Goal: Task Accomplishment & Management: Manage account settings

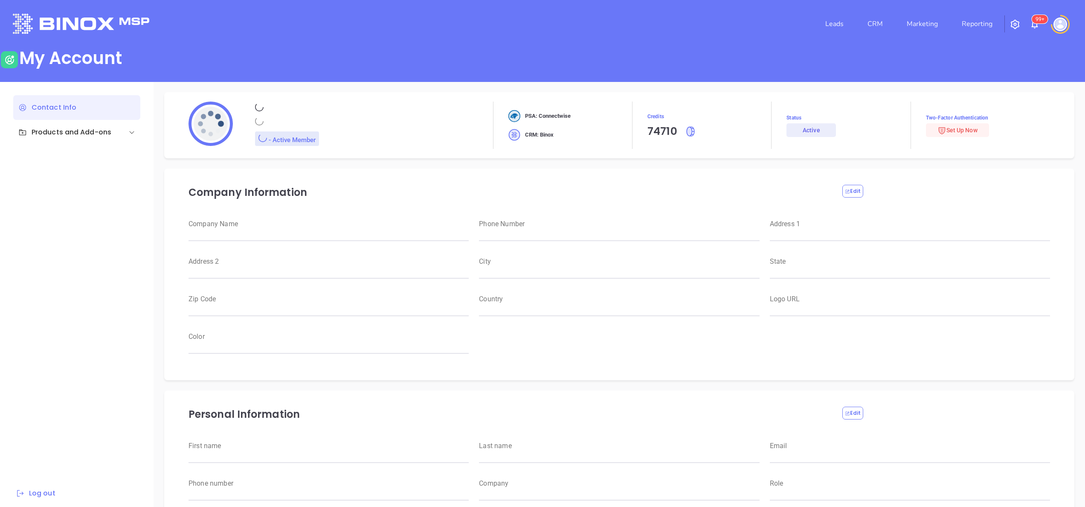
type input "Motiva Networks"
type input "[PHONE_NUMBER]"
type input "[STREET_ADDRESS]"
type input "[GEOGRAPHIC_DATA]"
type input "New York"
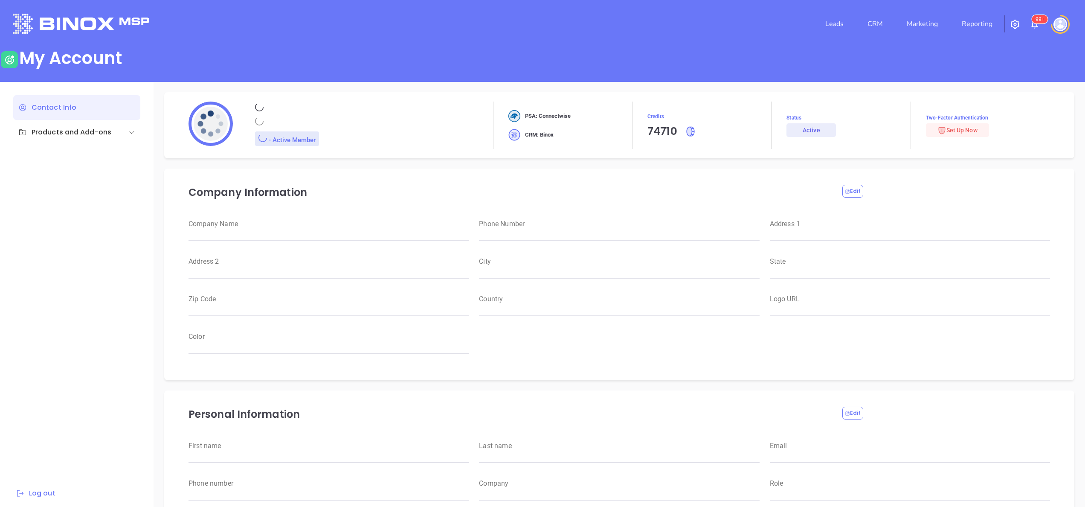
type input "11530"
type input "USA"
type input "https://motiva.net/wp-content/uploads/2024/02/Motiva-Networks-High-DPI.png"
type input "#007aff"
type input "Anabell"
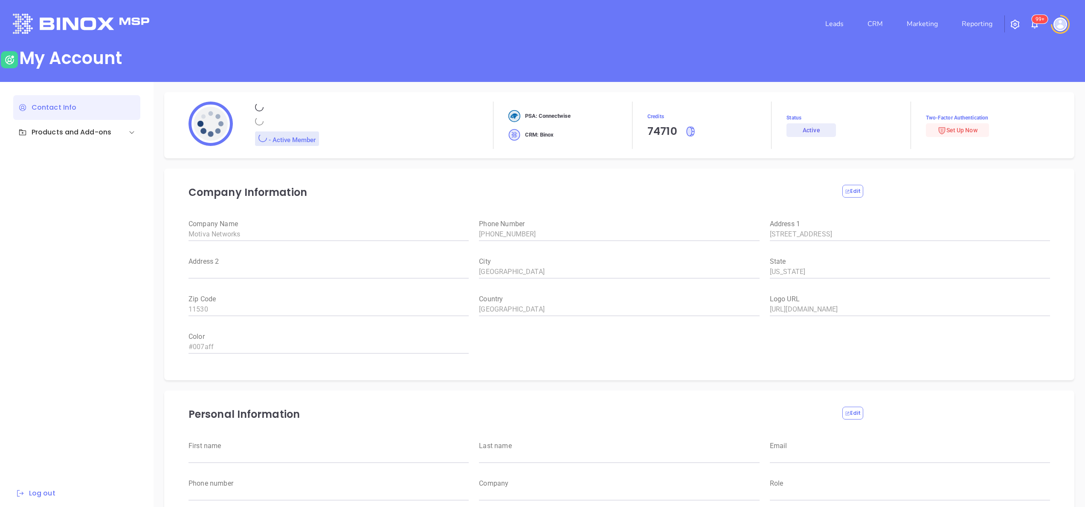
type input "Dominguez"
type input "anabell@motiva.net"
type input "6465510554"
type input "Motiva Networks"
type input "Marketing"
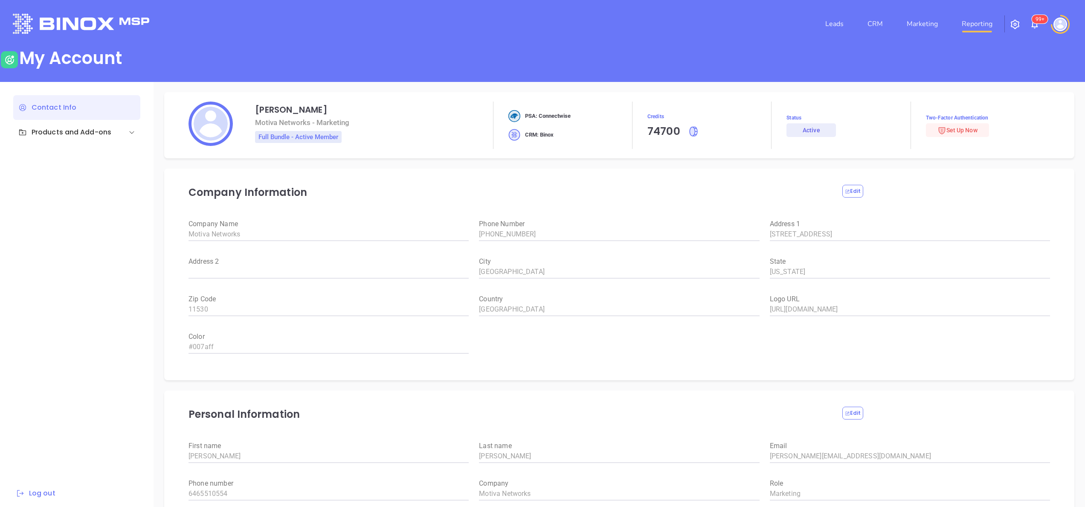
click at [973, 26] on link "Reporting" at bounding box center [977, 23] width 38 height 17
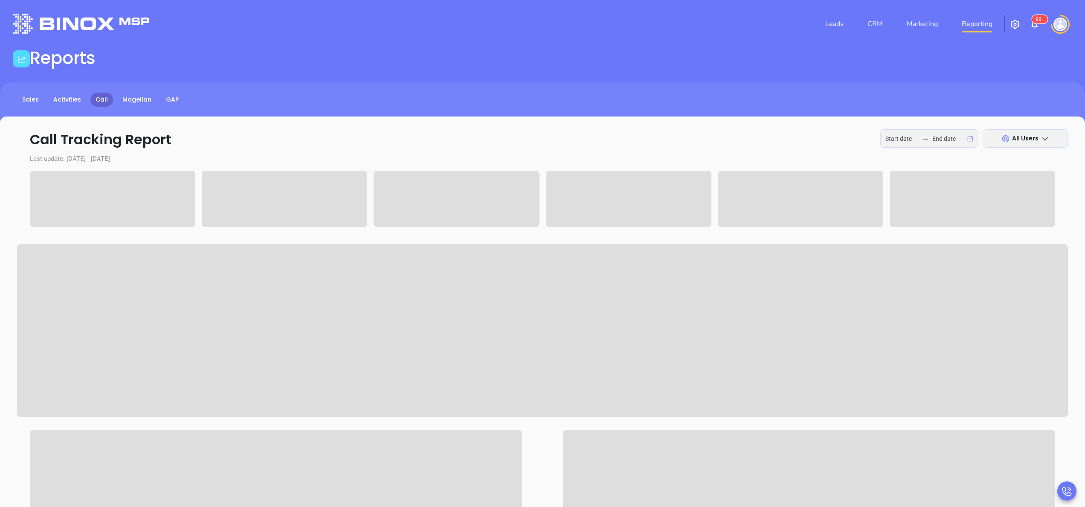
type input "2025-10-06"
type input "[DATE]"
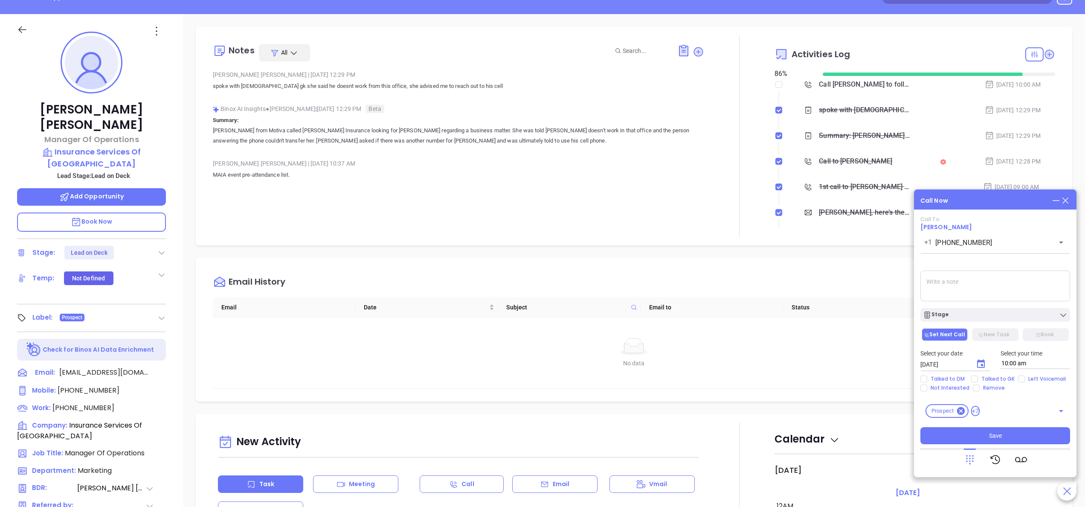
scroll to position [248, 0]
click at [81, 385] on span "(781) 826-1270" at bounding box center [89, 390] width 62 height 10
click at [1002, 433] on button "Save" at bounding box center [995, 435] width 150 height 17
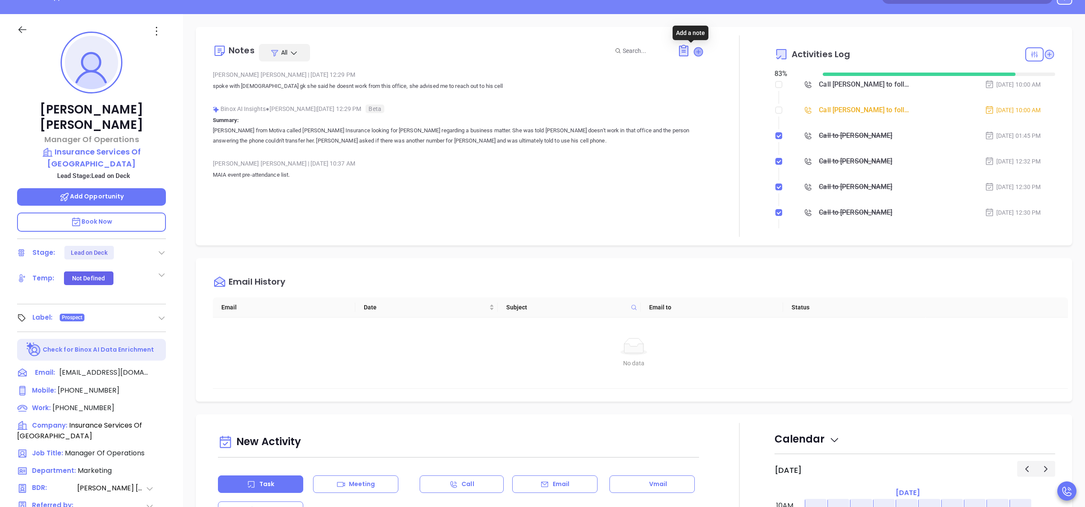
click at [694, 50] on icon at bounding box center [698, 51] width 9 height 9
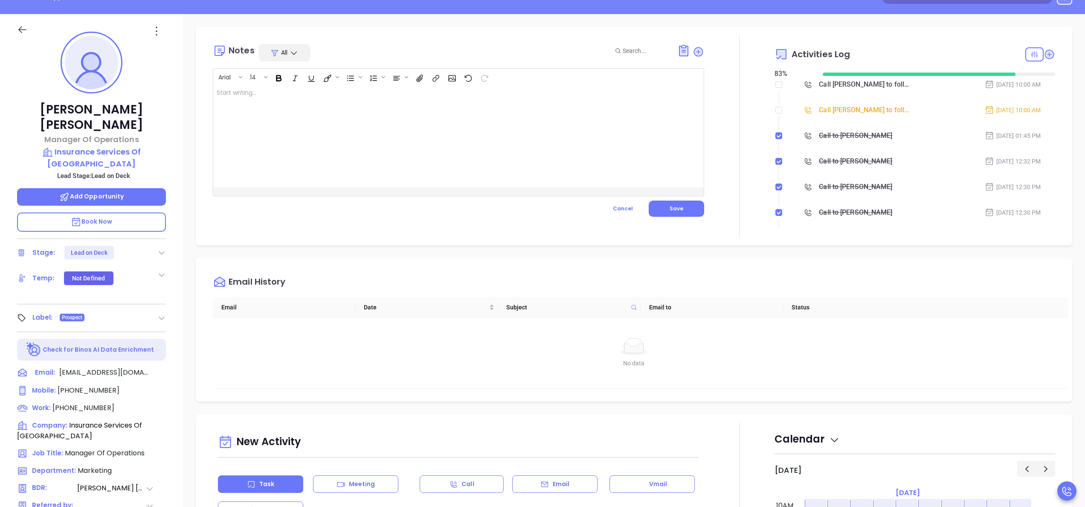
click at [445, 118] on div at bounding box center [441, 136] width 456 height 102
click at [775, 86] on input "checkbox" at bounding box center [778, 84] width 7 height 7
checkbox input "true"
click at [664, 217] on div "Notes All Arial 14 cell is not in service ill cal back tomorrow ﻿ XXXXXXXXXXXXX…" at bounding box center [458, 135] width 491 height 201
click at [670, 214] on button "Save" at bounding box center [676, 208] width 55 height 16
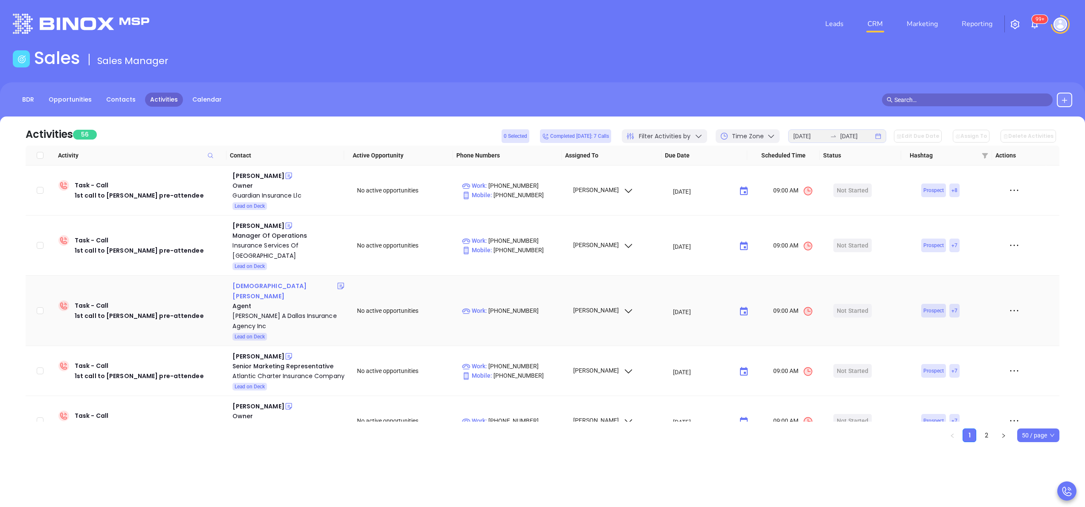
click at [261, 281] on div "Christian Dallas" at bounding box center [284, 291] width 104 height 20
click at [266, 310] on div "Robert A Dallas Insurance Agency Inc" at bounding box center [288, 320] width 113 height 20
click at [336, 281] on icon at bounding box center [340, 285] width 9 height 9
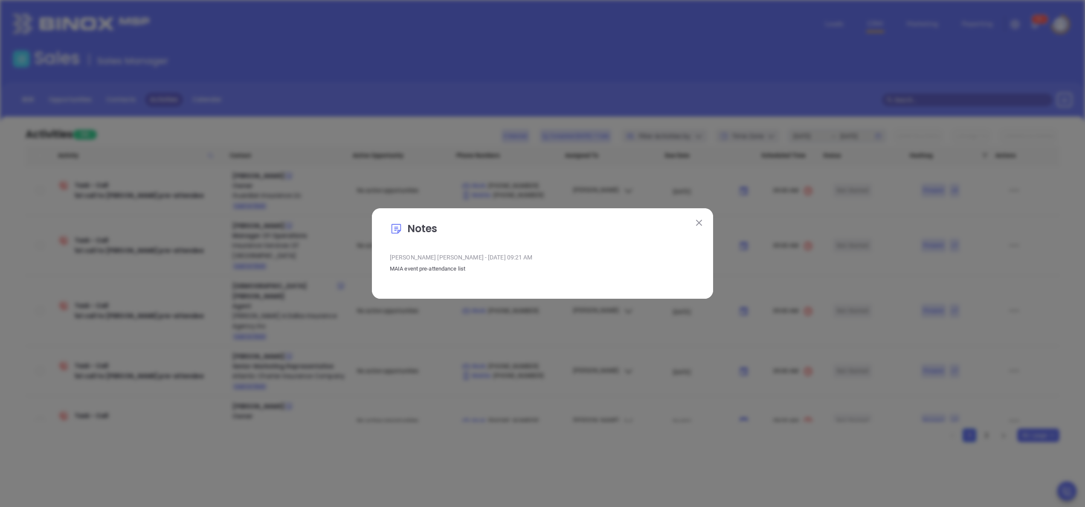
click at [697, 220] on img at bounding box center [699, 223] width 6 height 6
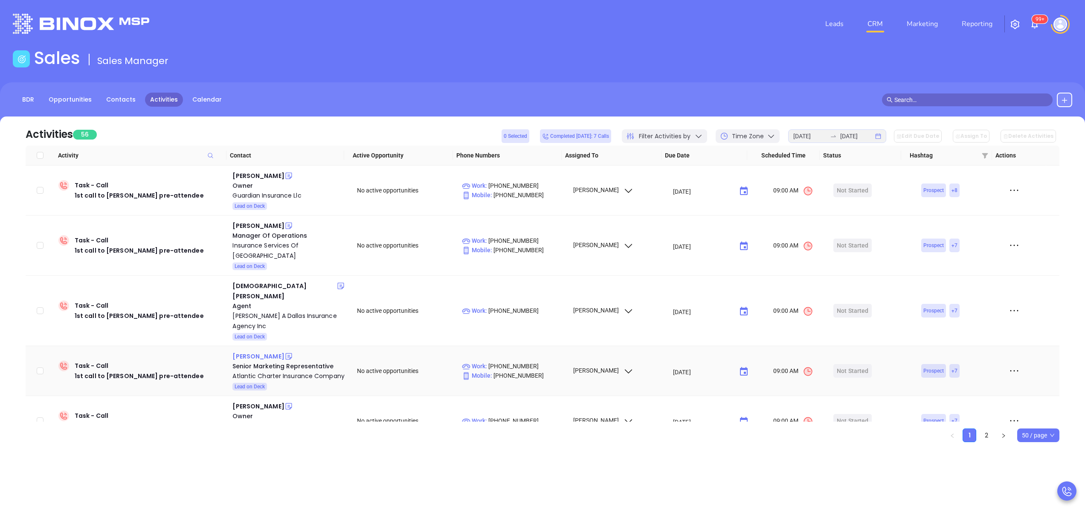
click at [257, 351] on div "Krista Peralta" at bounding box center [258, 356] width 52 height 10
click at [241, 371] on div "Atlantic Charter Insurance Company" at bounding box center [288, 376] width 113 height 10
click at [285, 353] on icon at bounding box center [288, 356] width 6 height 6
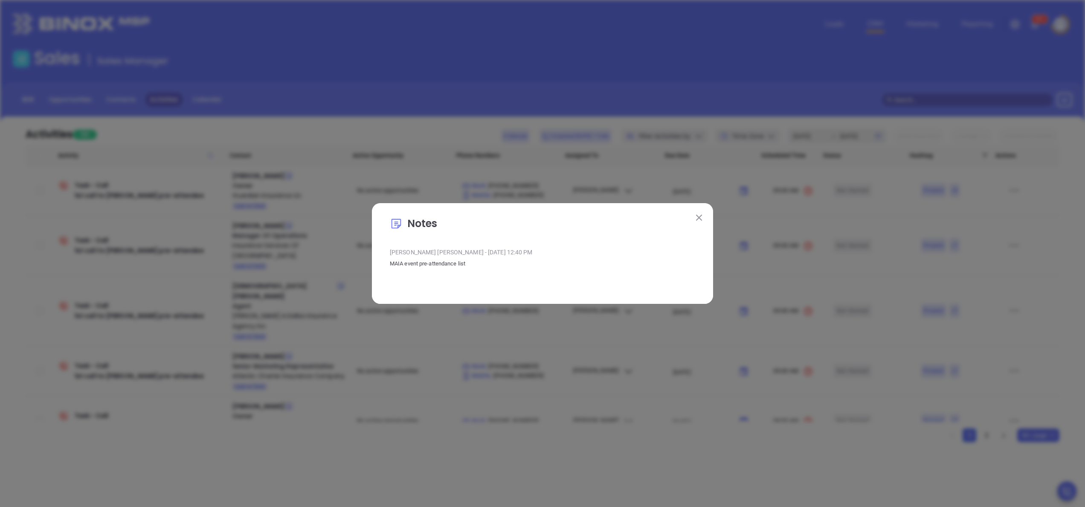
click at [702, 220] on button at bounding box center [698, 217] width 11 height 11
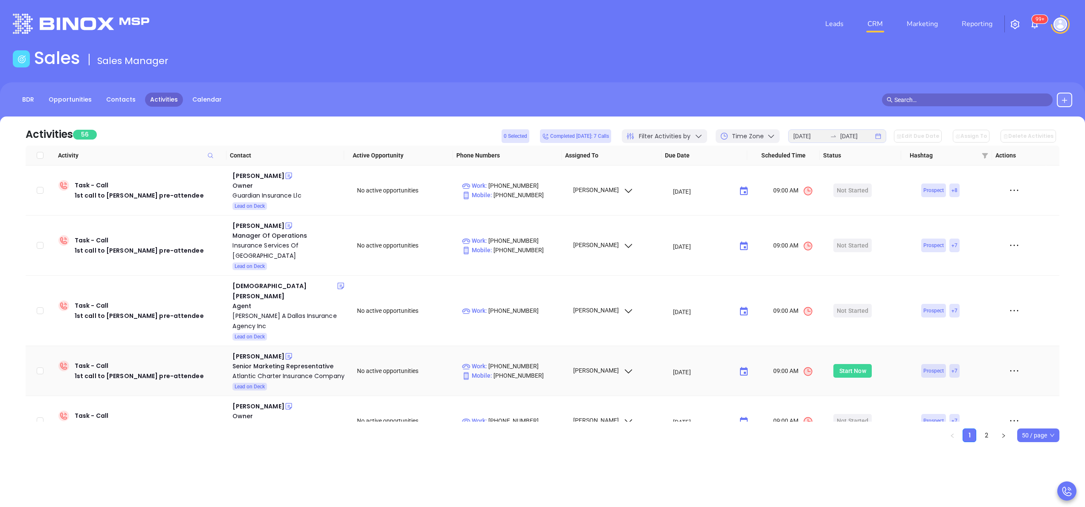
click at [839, 364] on div "Start Now" at bounding box center [852, 371] width 27 height 14
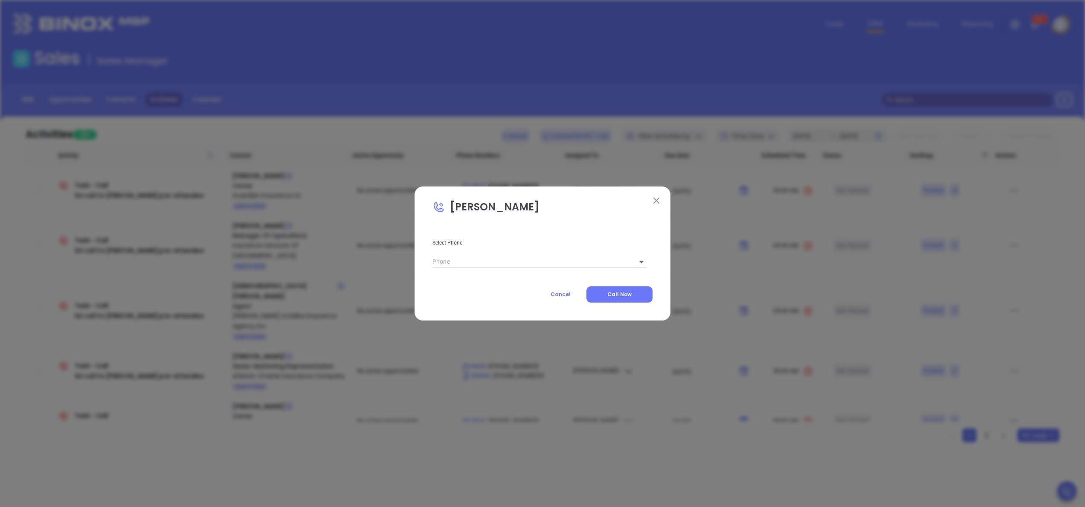
type input "(617) 488-6500"
type input "1"
click at [615, 294] on span "Call Now" at bounding box center [619, 293] width 24 height 7
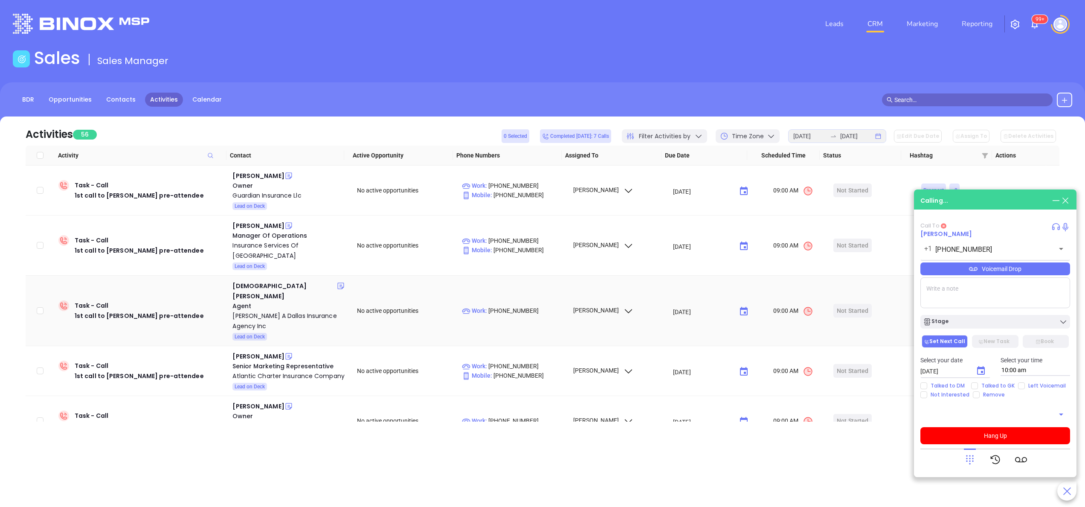
type input "(617) 488-6500"
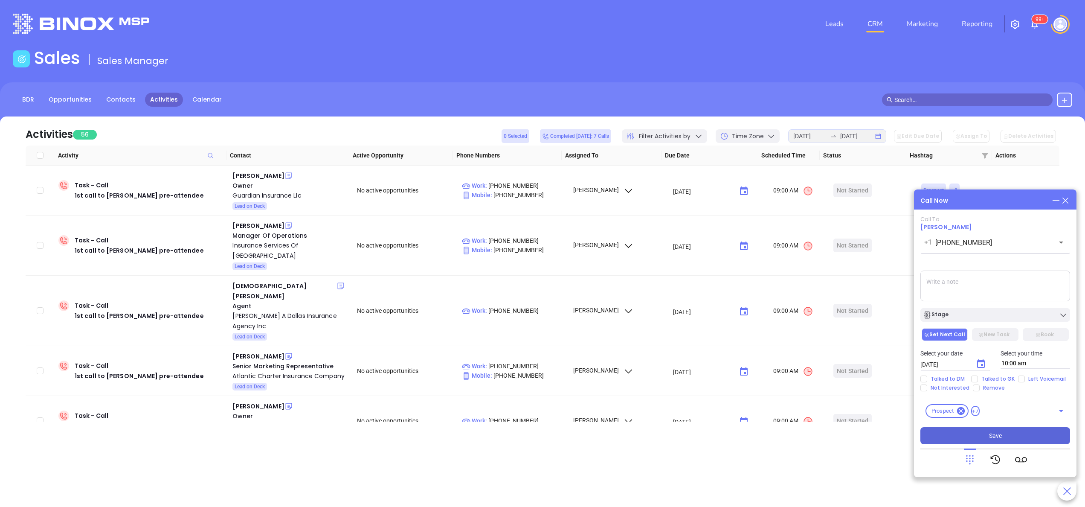
click at [1002, 437] on button "Save" at bounding box center [995, 435] width 150 height 17
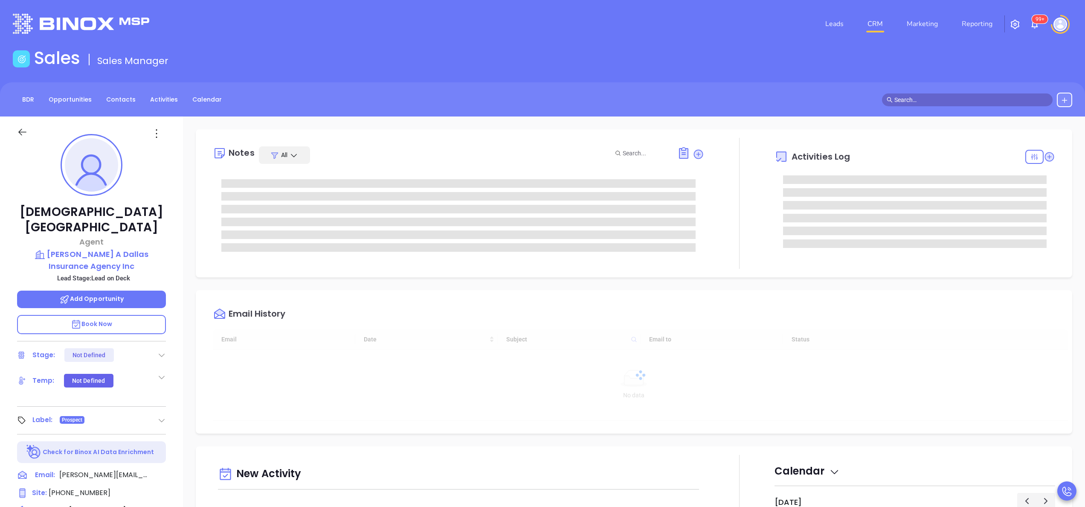
type input "[DATE]"
type input "[PERSON_NAME]"
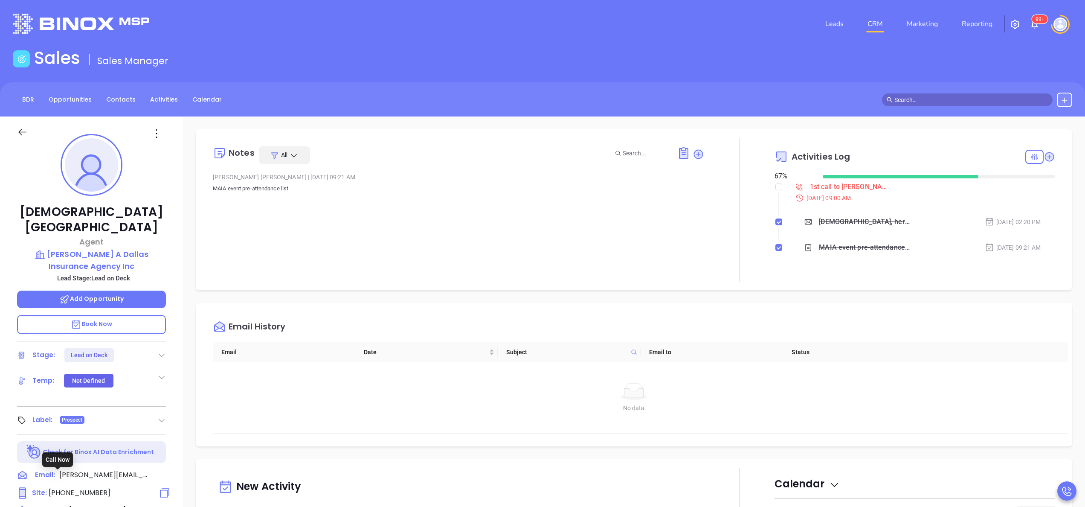
click at [80, 487] on span "(617) 924-7474" at bounding box center [80, 492] width 62 height 10
type input "(617) 924-7474"
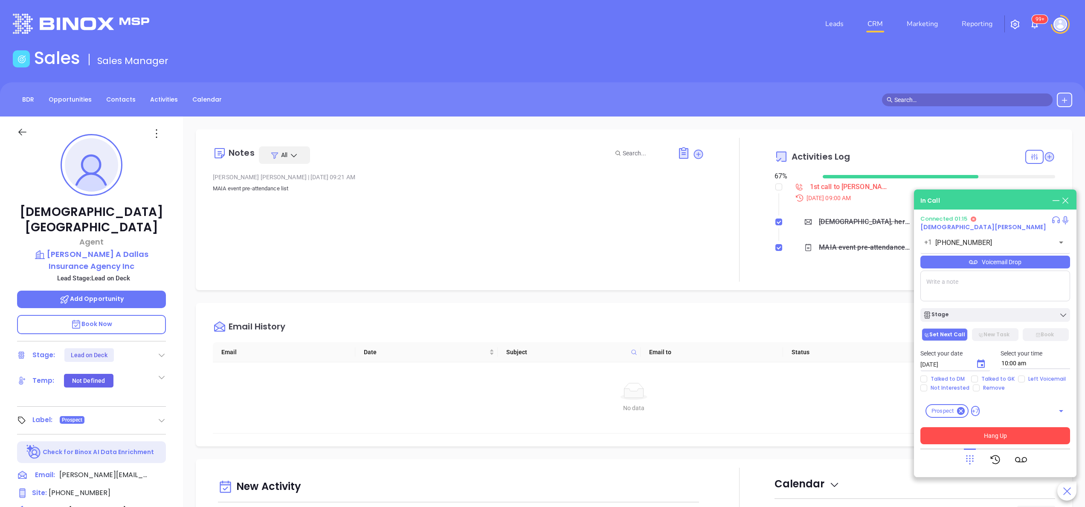
click at [1007, 433] on button "Hang Up" at bounding box center [995, 435] width 150 height 17
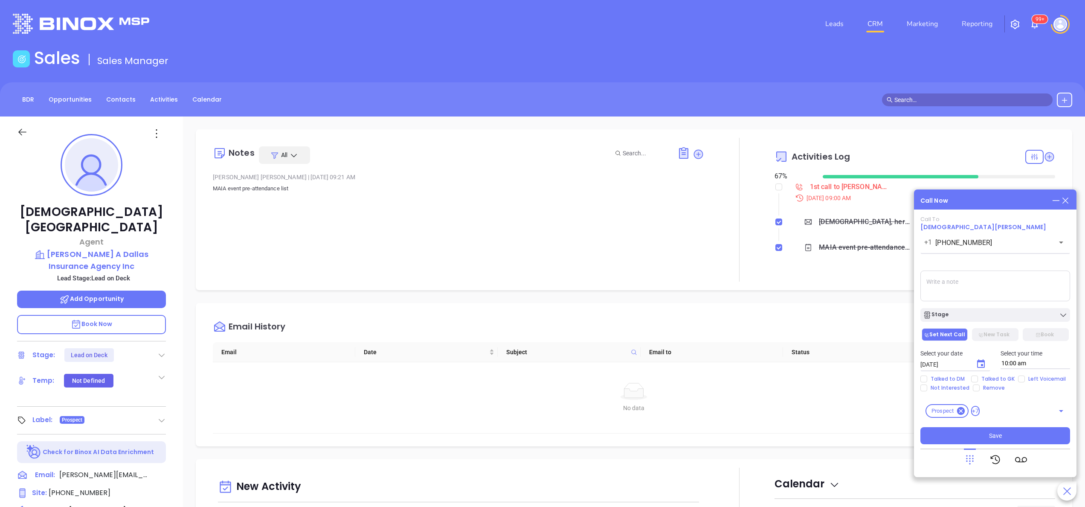
click at [980, 275] on textarea at bounding box center [995, 285] width 150 height 31
type textarea "spoke with female gk she said CHristian was on a call left mesg with her"
click at [986, 361] on button "Choose date, selected date is Oct 8, 2025" at bounding box center [980, 363] width 17 height 17
click at [1006, 281] on button "9" at bounding box center [1005, 281] width 15 height 15
type input "10/09/2025"
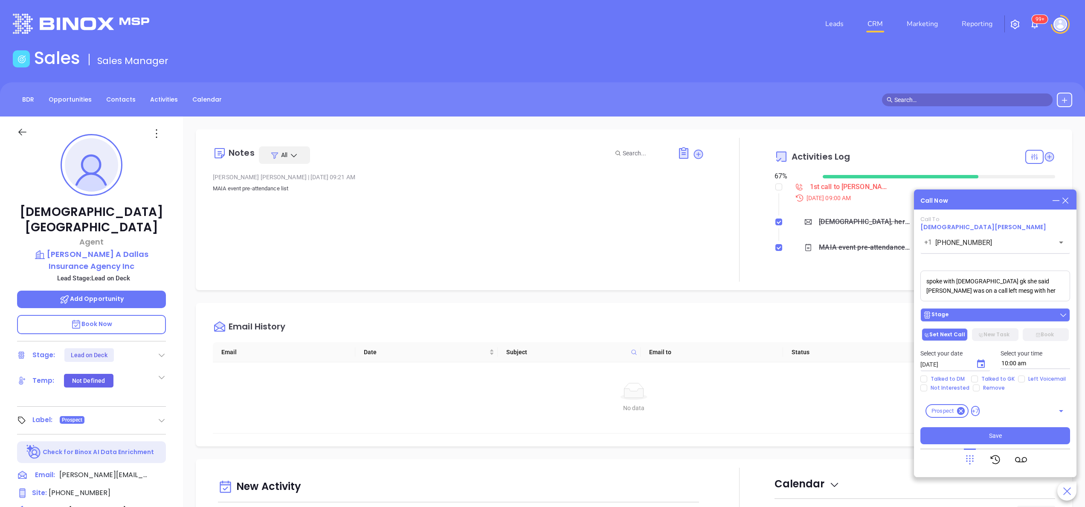
click at [947, 309] on button "Stage" at bounding box center [995, 315] width 150 height 14
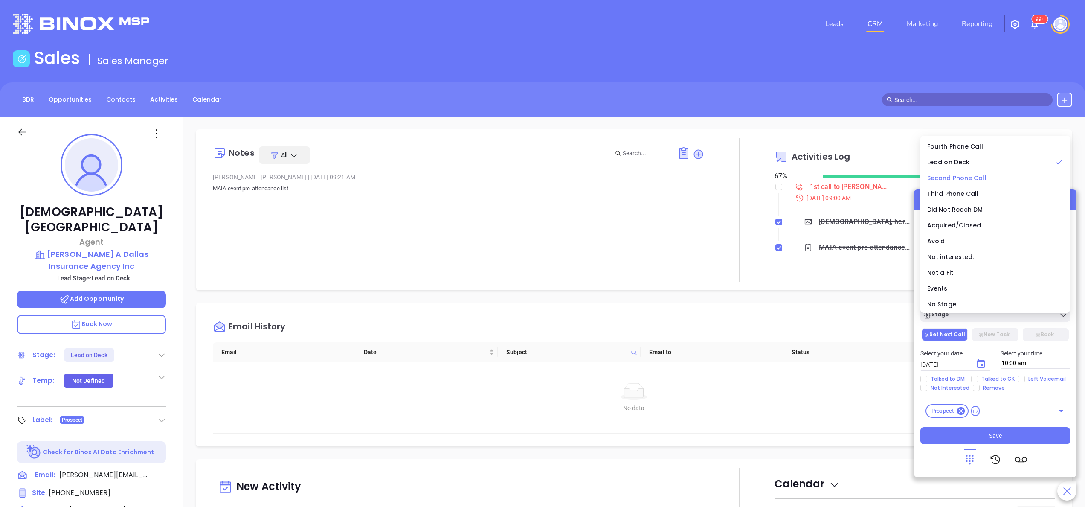
click at [963, 176] on span "Second Phone Call" at bounding box center [956, 178] width 59 height 9
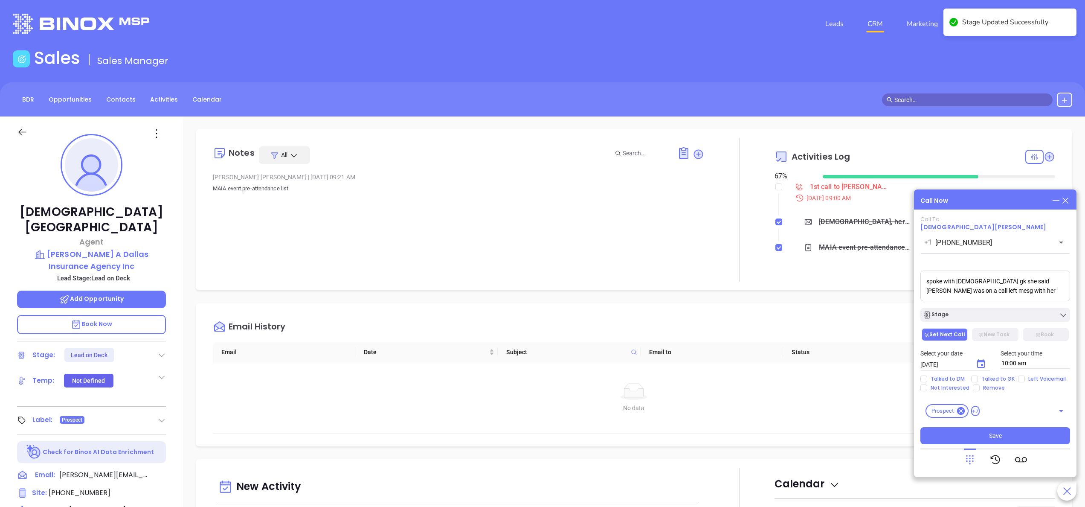
click at [987, 374] on div "Select your date 10/09/2025 ​ Select your time 10:00 am" at bounding box center [995, 358] width 160 height 33
click at [986, 378] on span "Talked to GK" at bounding box center [998, 378] width 40 height 7
click at [978, 378] on input "Talked to GK" at bounding box center [974, 378] width 7 height 7
checkbox input "true"
click at [1001, 432] on button "Save" at bounding box center [995, 435] width 150 height 17
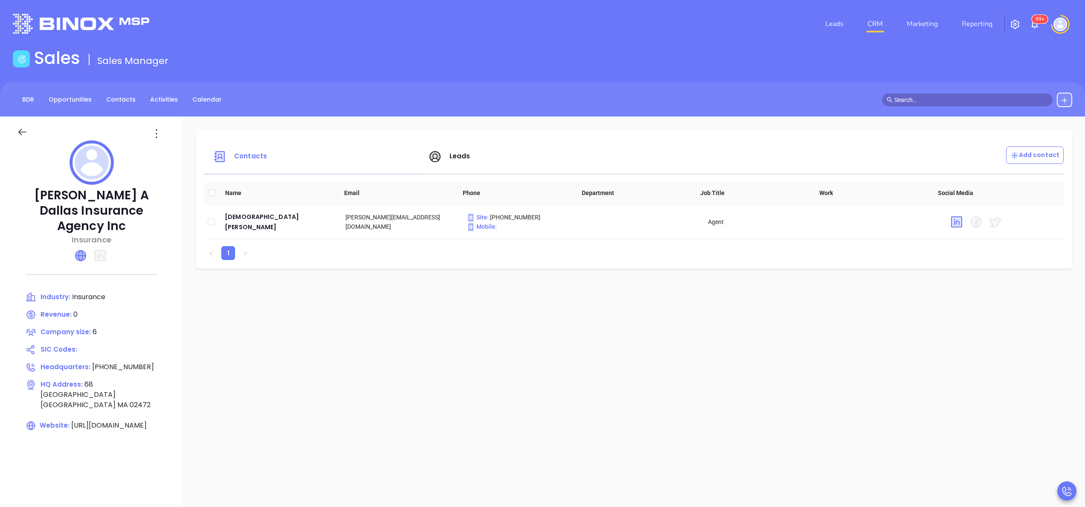
click at [86, 250] on icon at bounding box center [80, 255] width 10 height 10
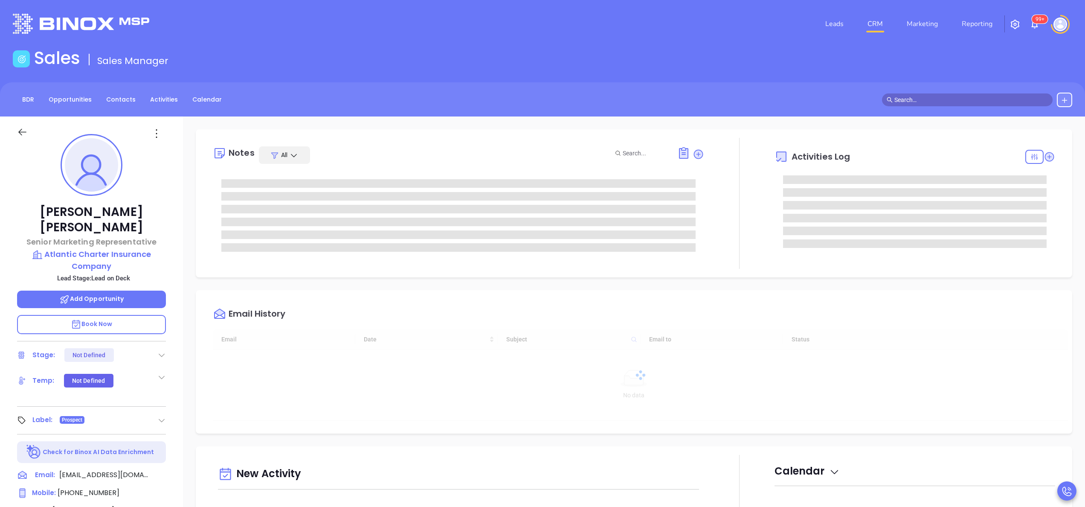
type input "10/08/2025"
type input "Anabell Dominguez"
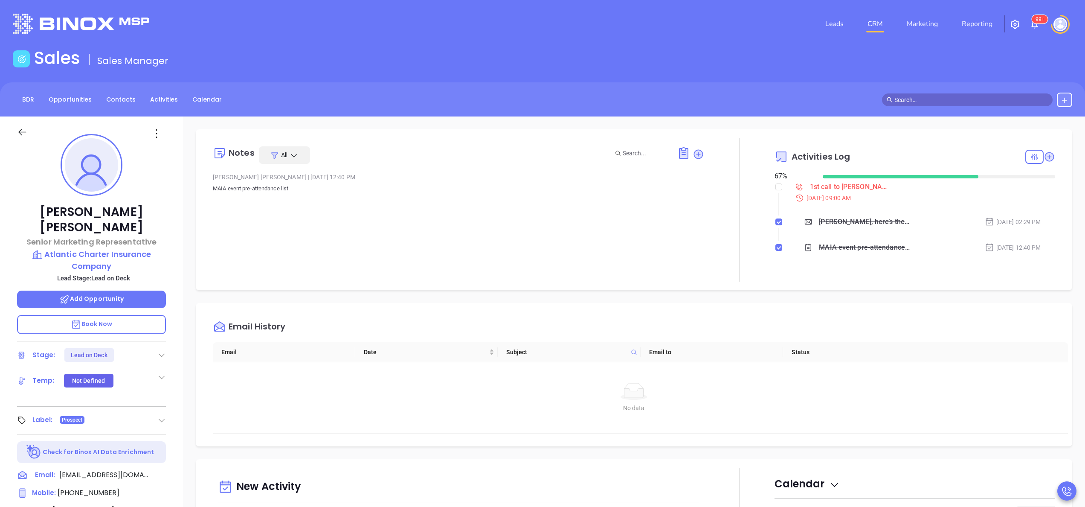
click at [179, 269] on div "Krista Peralta Senior Marketing Representative Atlantic Charter Insurance Compa…" at bounding box center [91, 432] width 183 height 633
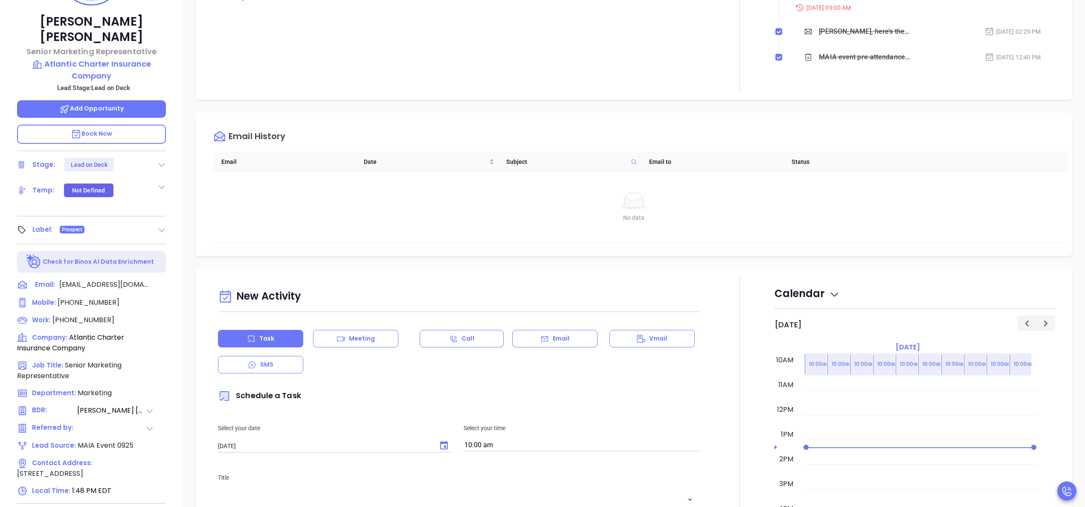
scroll to position [205, 0]
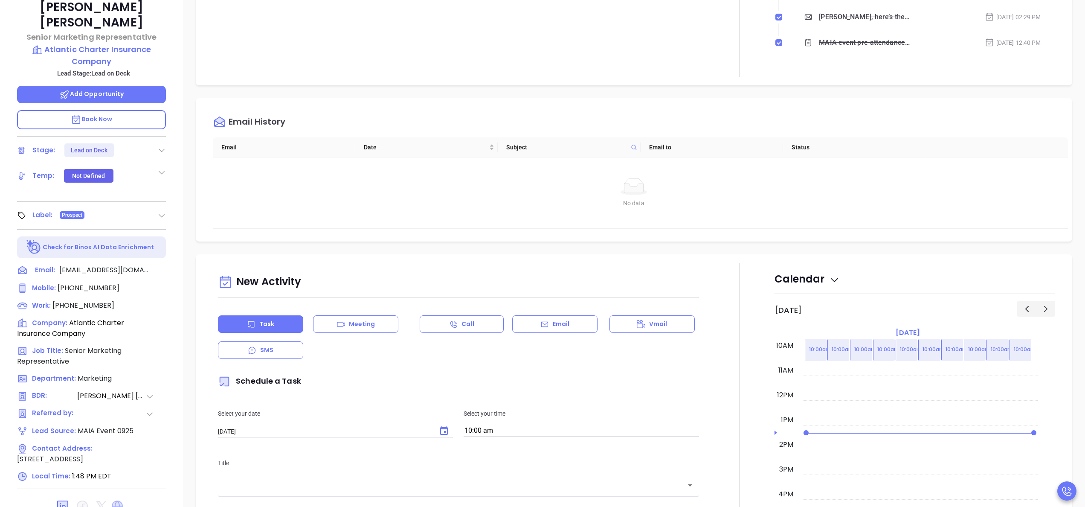
click at [118, 500] on icon at bounding box center [117, 505] width 11 height 11
click at [104, 44] on p "Atlantic Charter Insurance Company" at bounding box center [91, 55] width 149 height 23
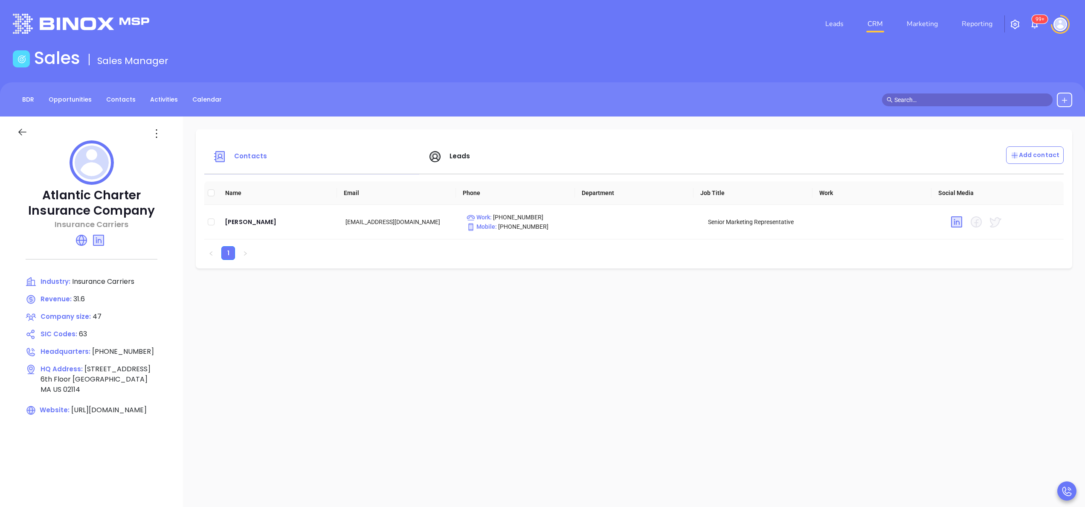
click at [450, 156] on span "Leads" at bounding box center [460, 155] width 21 height 9
click at [452, 157] on span "Leads" at bounding box center [460, 155] width 21 height 9
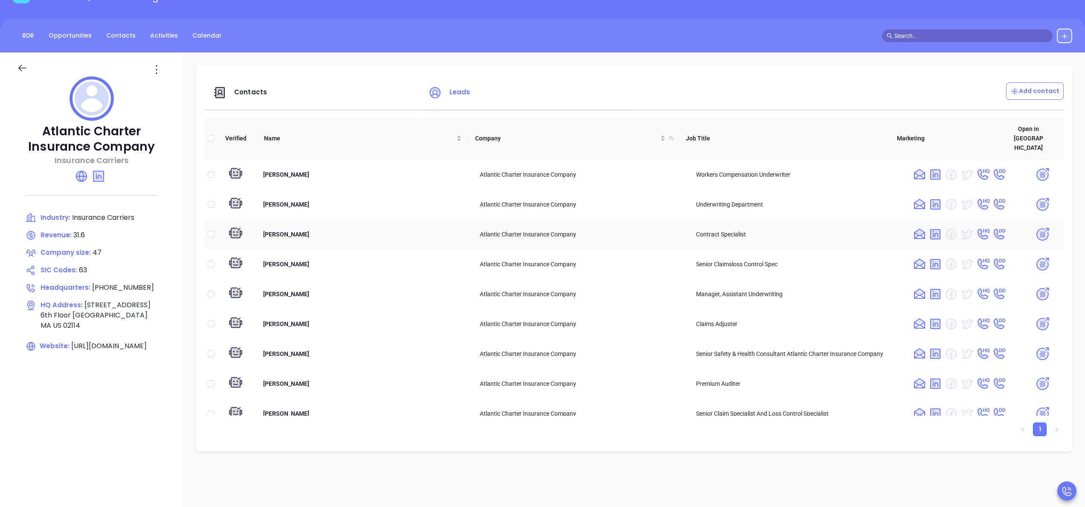
scroll to position [68, 0]
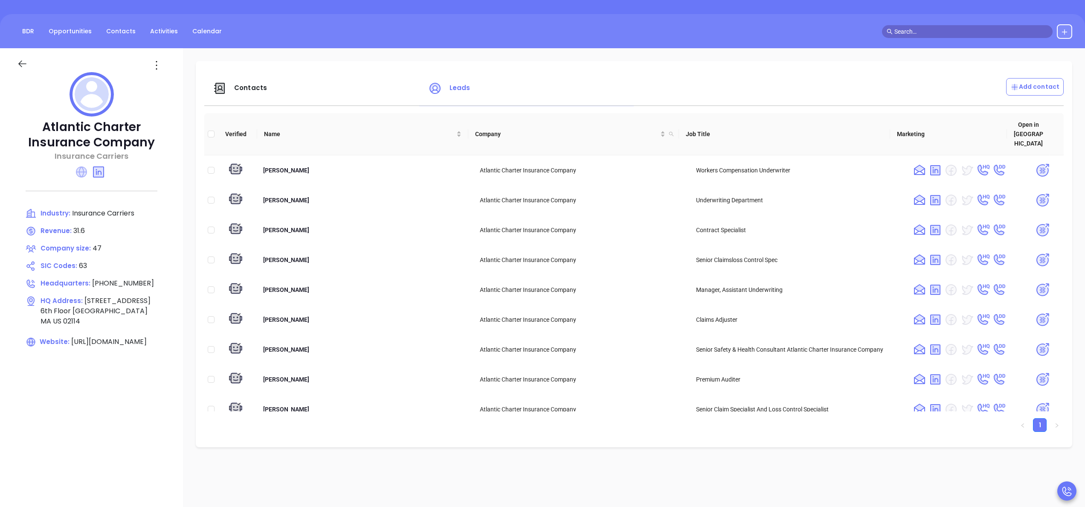
click at [86, 173] on icon at bounding box center [81, 171] width 11 height 11
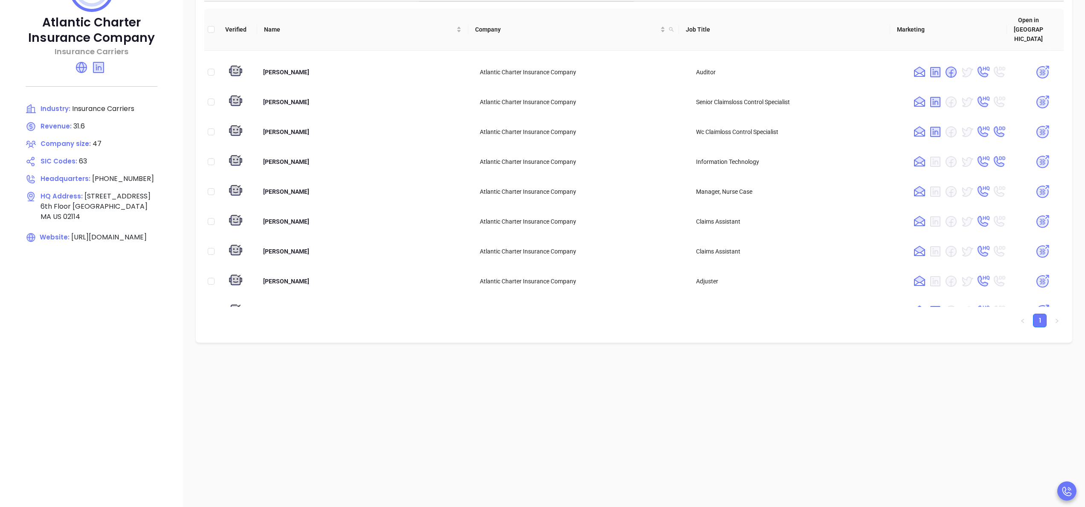
scroll to position [412, 0]
click at [372, 70] on td "Beverly Jarnagin" at bounding box center [364, 72] width 217 height 30
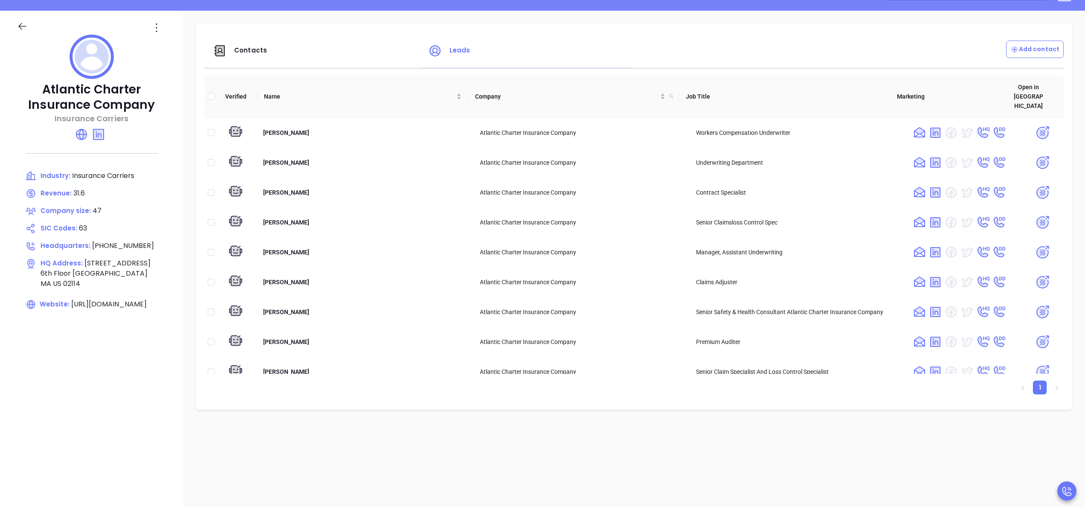
scroll to position [104, 0]
click at [256, 52] on span "Contacts" at bounding box center [250, 51] width 33 height 9
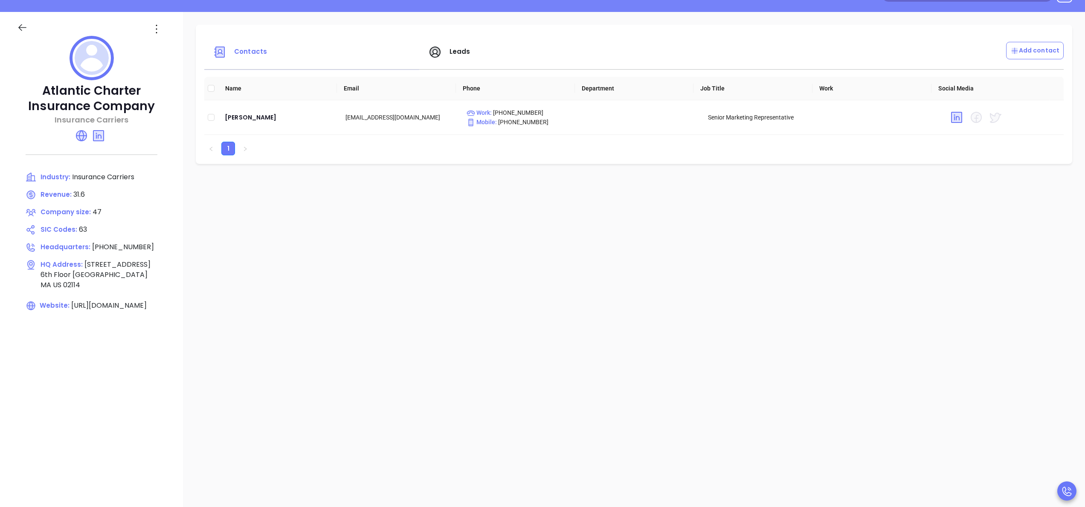
click at [458, 48] on span "Leads" at bounding box center [460, 51] width 21 height 9
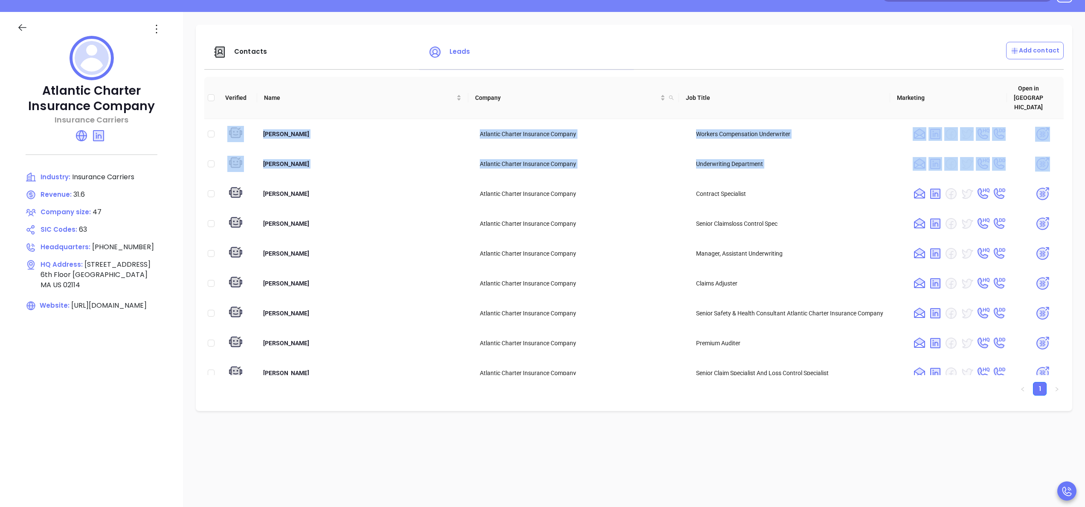
drag, startPoint x: 1037, startPoint y: 159, endPoint x: 1041, endPoint y: 166, distance: 8.4
click at [1041, 166] on div "Fred Evans Atlantic Charter Insurance Company Workers Compensation Underwriter …" at bounding box center [633, 247] width 859 height 256
drag, startPoint x: 1041, startPoint y: 166, endPoint x: 1068, endPoint y: 175, distance: 29.0
click at [1068, 175] on div "Contacts Leads Add contact Verified Name Company Job Title Marketing Open in Bi…" at bounding box center [634, 310] width 902 height 597
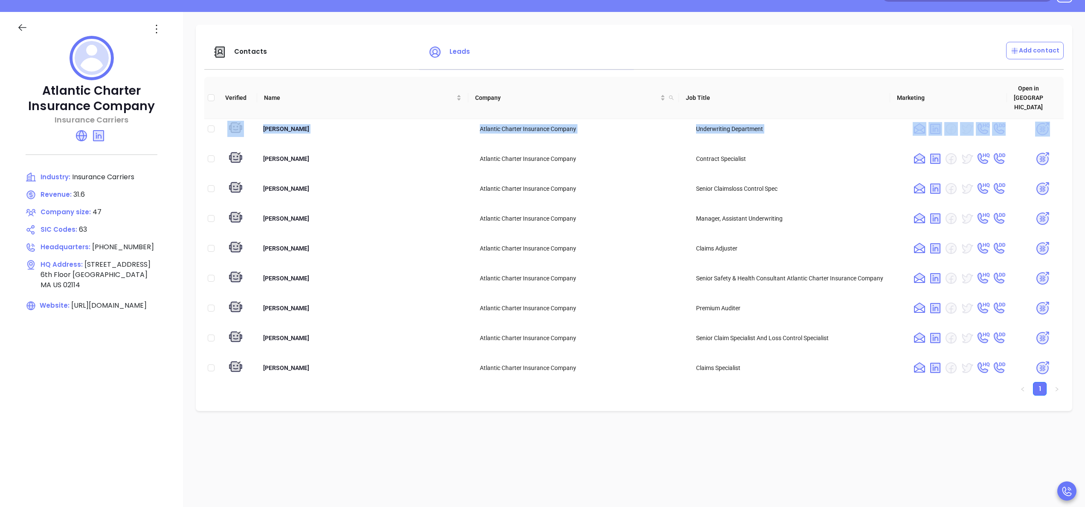
scroll to position [41, 0]
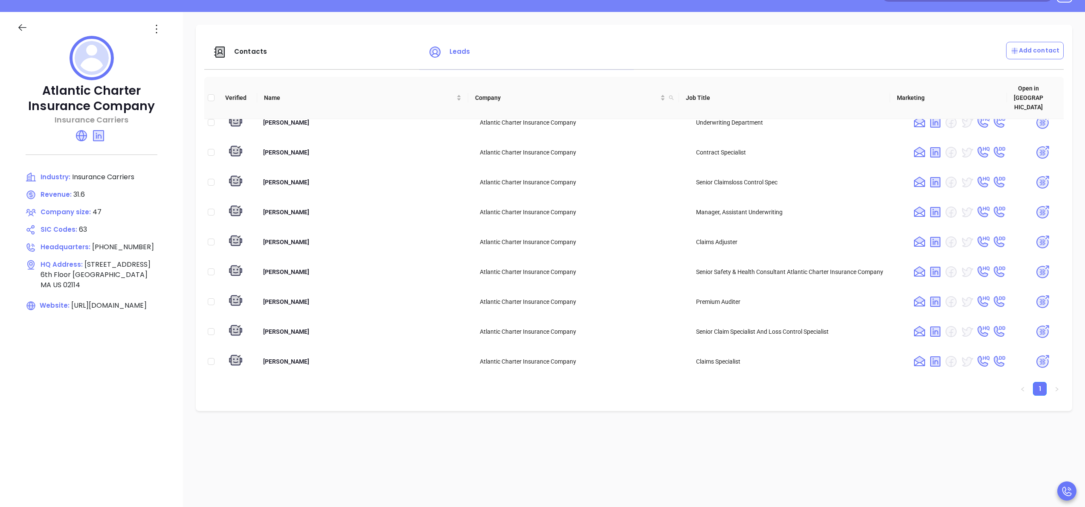
click at [461, 420] on div "Contacts Leads Add contact Verified Name Company Job Title Marketing Open in Bi…" at bounding box center [634, 310] width 902 height 597
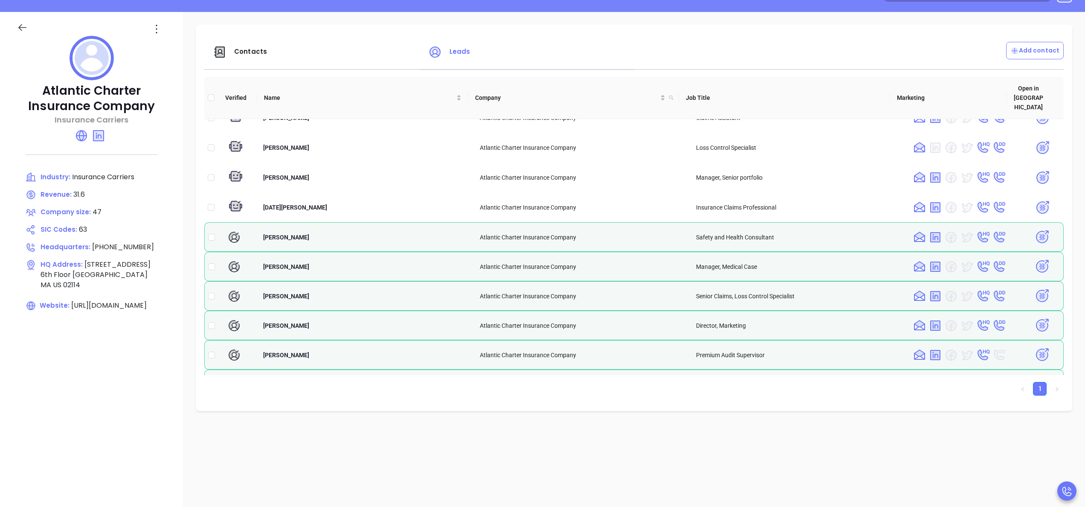
scroll to position [788, 0]
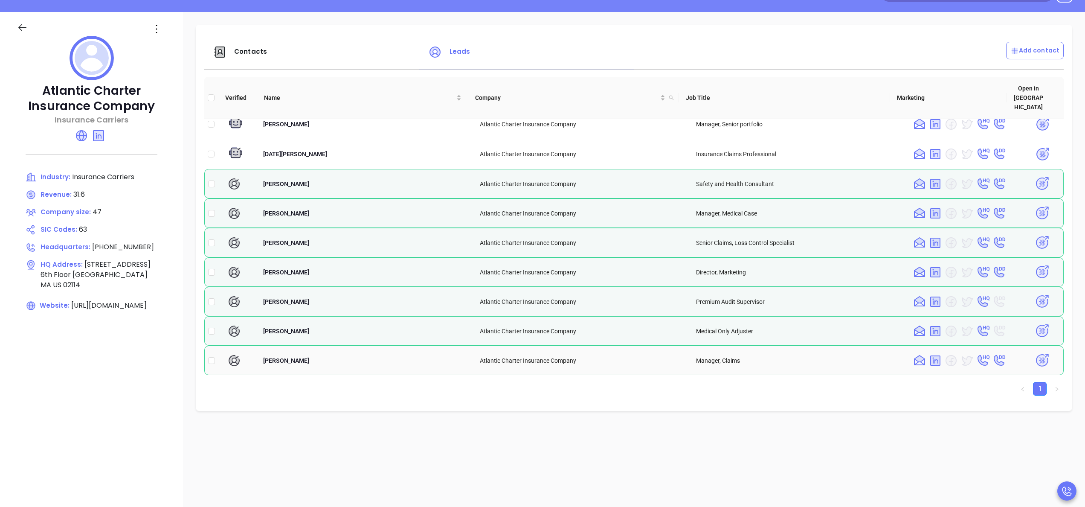
click at [215, 349] on td at bounding box center [211, 359] width 14 height 29
click at [212, 355] on input "checkbox" at bounding box center [211, 358] width 7 height 7
checkbox input "true"
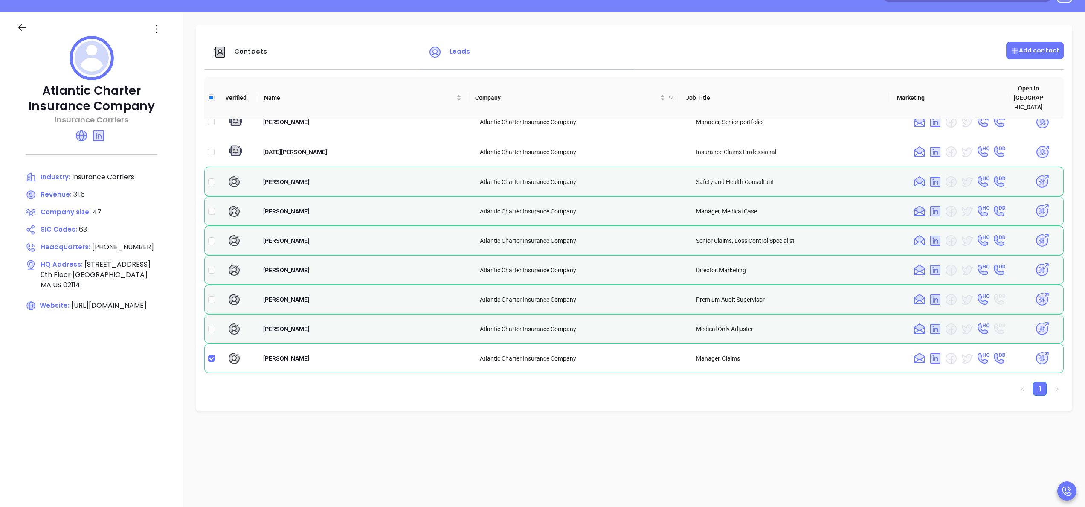
click at [1018, 52] on p "Add contact" at bounding box center [1034, 50] width 49 height 9
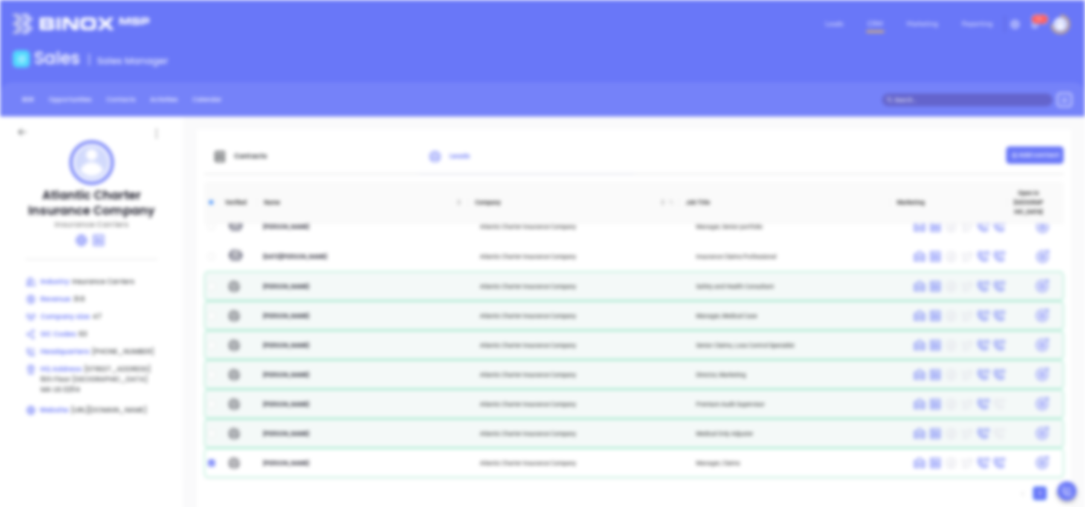
scroll to position [0, 0]
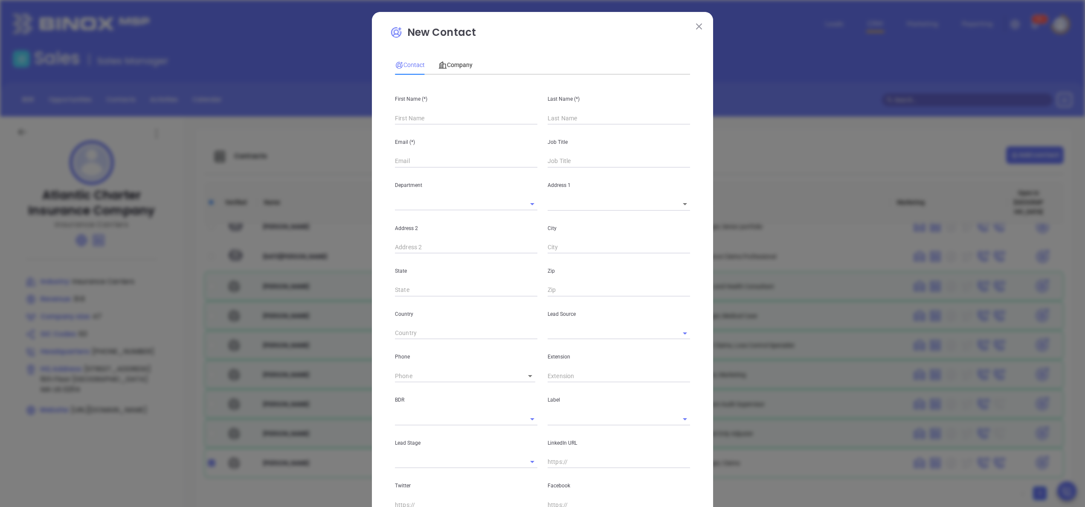
type input "Fourth Phone Call"
type input "1"
click at [696, 27] on img at bounding box center [699, 26] width 6 height 6
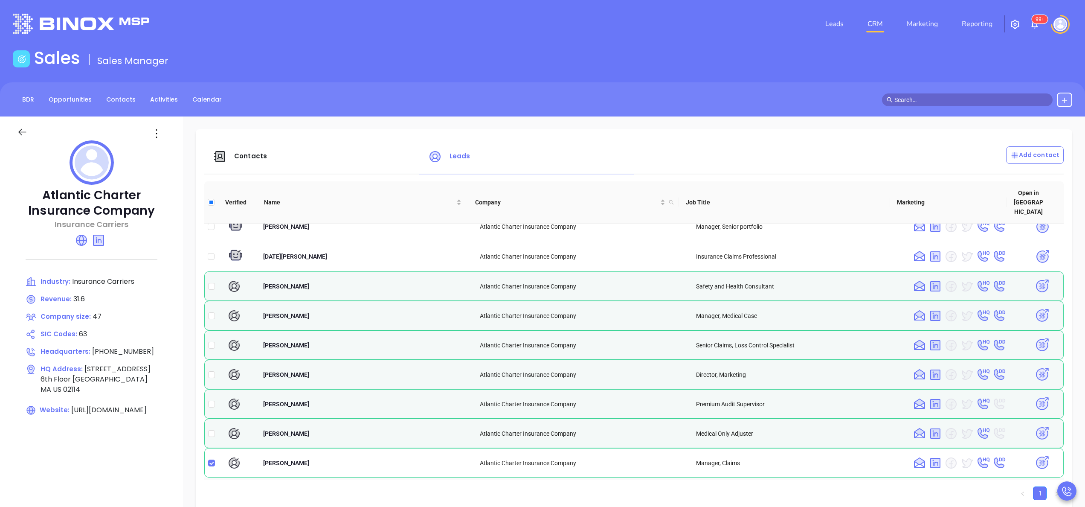
click at [253, 152] on span "Contacts" at bounding box center [250, 155] width 33 height 9
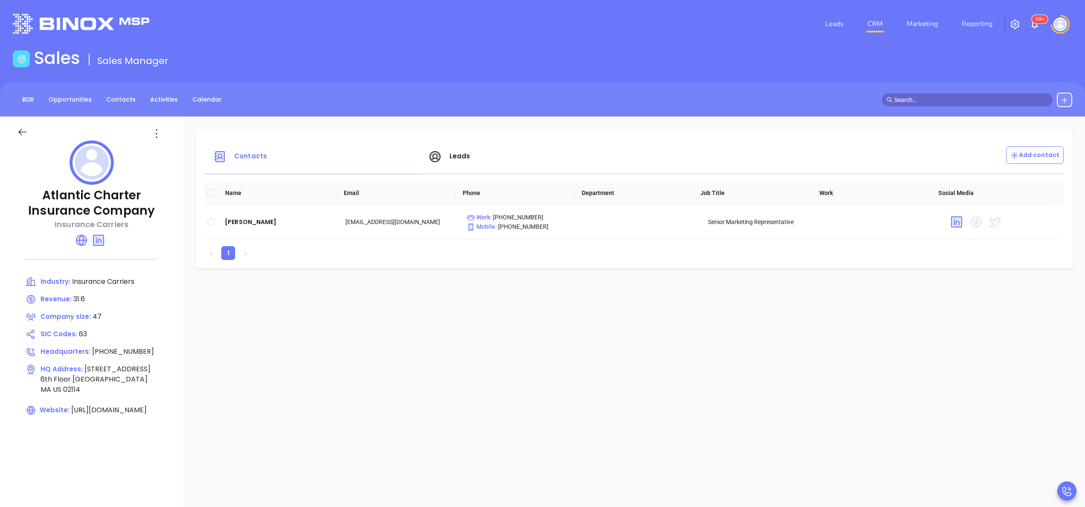
click at [444, 157] on span "Leads" at bounding box center [449, 156] width 42 height 10
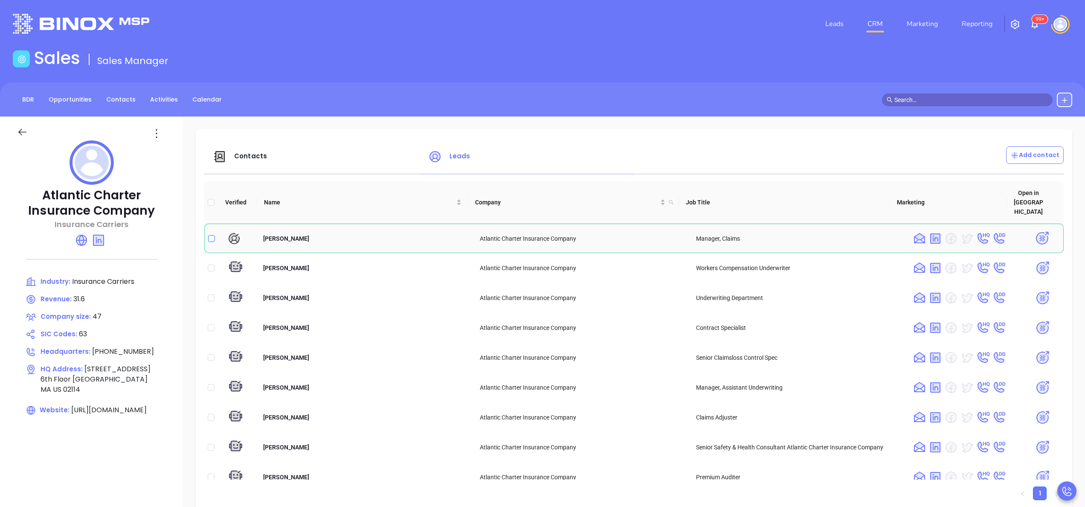
click at [210, 235] on input "checkbox" at bounding box center [211, 238] width 7 height 7
checkbox input "true"
click at [1035, 231] on img at bounding box center [1042, 238] width 15 height 15
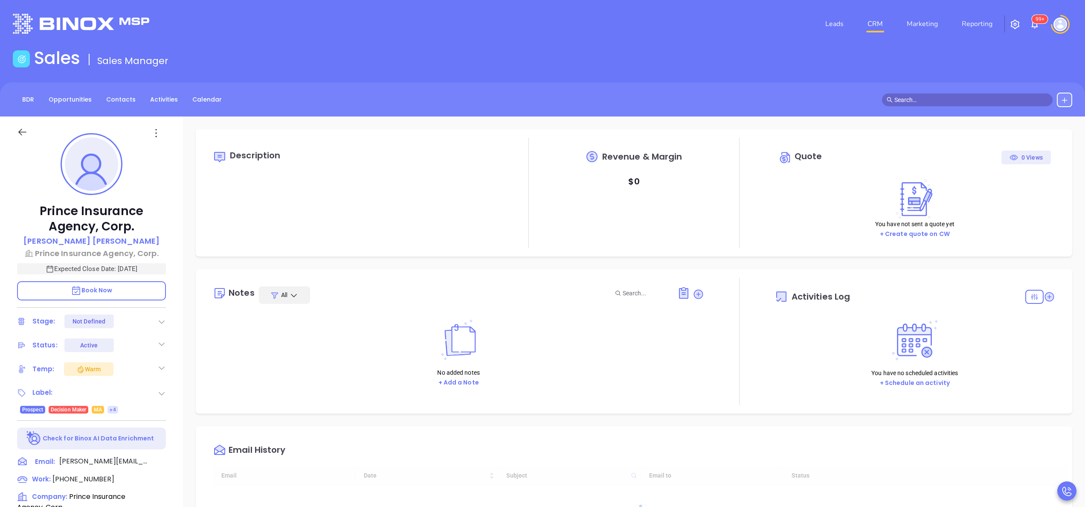
type input "10:00 am"
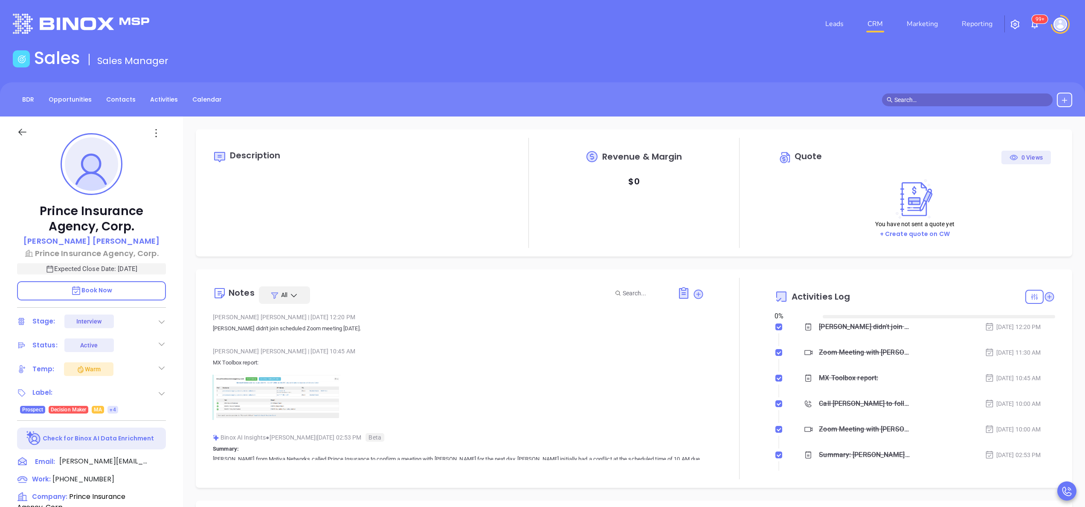
type input "[DATE]"
click at [563, 364] on p "MX Toolbox report:" at bounding box center [458, 362] width 491 height 10
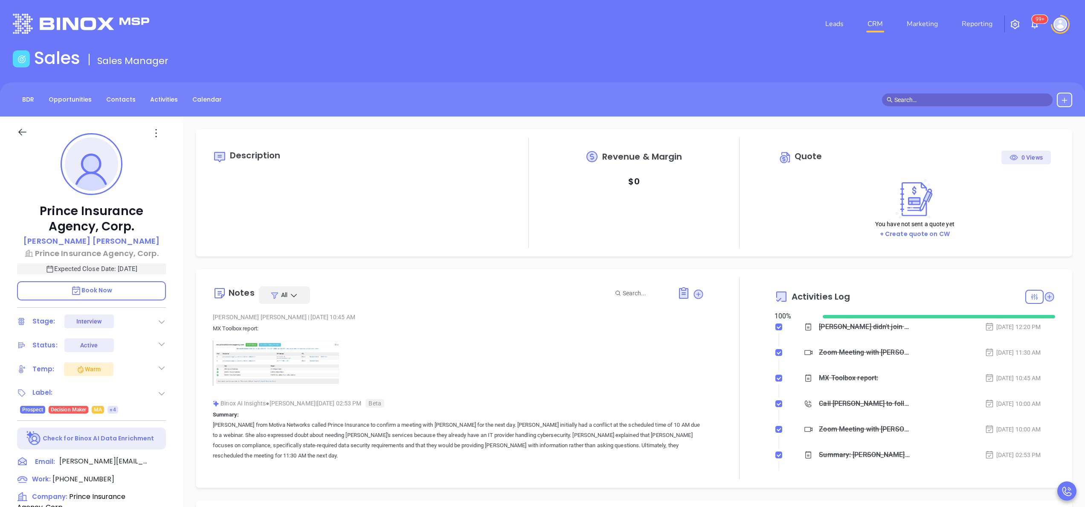
type input "[PERSON_NAME]"
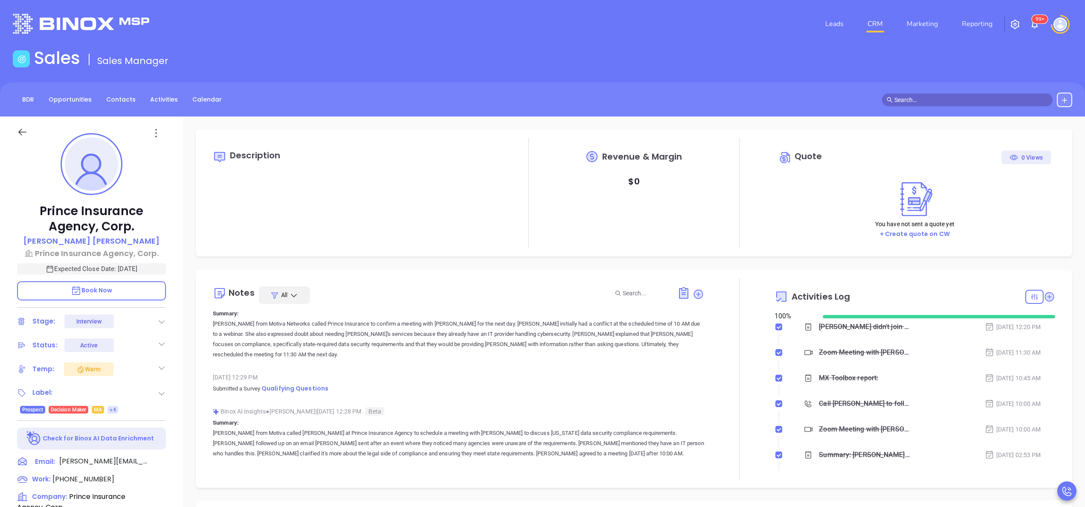
scroll to position [136, 0]
